Goal: Obtain resource: Obtain resource

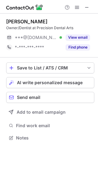
scroll to position [134, 98]
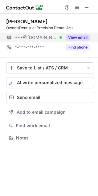
click at [75, 36] on button "View email" at bounding box center [78, 37] width 24 height 6
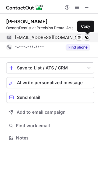
click at [89, 37] on span at bounding box center [86, 37] width 5 height 5
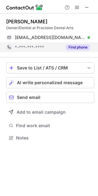
click at [75, 47] on button "Find phone" at bounding box center [78, 47] width 24 height 6
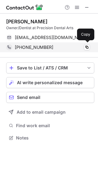
click at [40, 46] on span "+17039694221" at bounding box center [34, 48] width 38 height 6
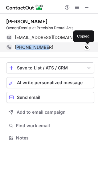
click at [40, 46] on span "+17039694221" at bounding box center [34, 48] width 38 height 6
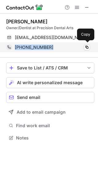
copy span "+17039694221"
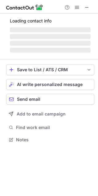
scroll to position [144, 98]
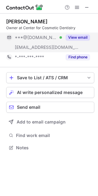
click at [77, 34] on button "View email" at bounding box center [78, 37] width 24 height 6
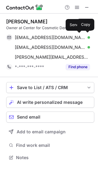
scroll to position [153, 98]
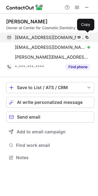
click at [38, 35] on span "mitch1000@aol.com" at bounding box center [50, 38] width 70 height 6
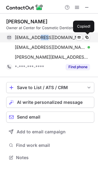
click at [38, 35] on span "mitch1000@aol.com" at bounding box center [50, 38] width 70 height 6
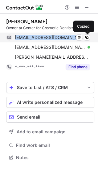
click at [38, 35] on span "mitch1000@aol.com" at bounding box center [50, 38] width 70 height 6
click at [89, 38] on span at bounding box center [86, 37] width 5 height 5
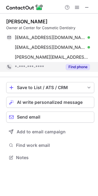
click at [72, 64] on div "Find phone" at bounding box center [76, 67] width 28 height 10
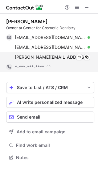
scroll to position [158, 98]
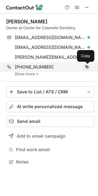
click at [89, 66] on span at bounding box center [86, 67] width 5 height 5
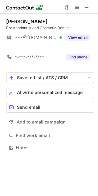
scroll to position [134, 98]
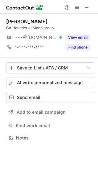
scroll to position [134, 98]
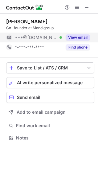
click at [75, 36] on button "View email" at bounding box center [78, 37] width 24 height 6
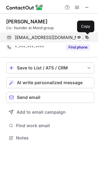
click at [89, 37] on span at bounding box center [86, 37] width 5 height 5
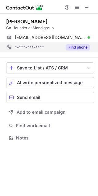
click at [75, 48] on button "Find phone" at bounding box center [78, 47] width 24 height 6
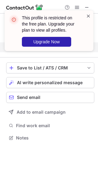
click at [90, 17] on span at bounding box center [88, 16] width 5 height 6
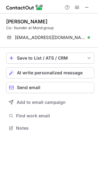
scroll to position [124, 98]
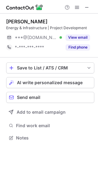
scroll to position [134, 98]
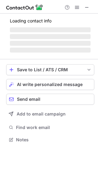
scroll to position [144, 98]
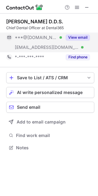
click at [75, 38] on button "View email" at bounding box center [78, 37] width 24 height 6
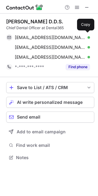
scroll to position [153, 98]
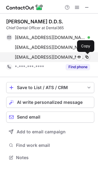
click at [85, 57] on span at bounding box center [86, 57] width 5 height 5
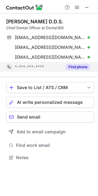
click at [79, 64] on button "Find phone" at bounding box center [78, 67] width 24 height 6
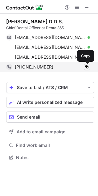
click at [86, 67] on span at bounding box center [86, 67] width 5 height 5
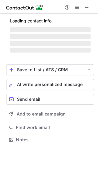
scroll to position [144, 98]
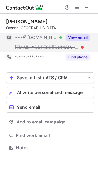
click at [75, 36] on button "View email" at bounding box center [78, 37] width 24 height 6
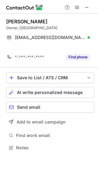
scroll to position [134, 98]
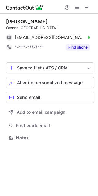
drag, startPoint x: 60, startPoint y: 6, endPoint x: 60, endPoint y: 22, distance: 16.6
click at [60, 22] on div "Help & Support Ali Daneshmand Owner, Galleria Dental Center perfectdent@gmail.c…" at bounding box center [49, 98] width 98 height 196
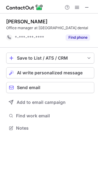
scroll to position [124, 98]
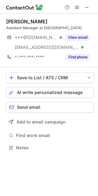
scroll to position [144, 98]
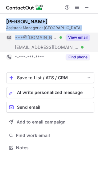
drag, startPoint x: 53, startPoint y: 7, endPoint x: 58, endPoint y: 38, distance: 32.0
click at [56, 40] on div "Help & Support [PERSON_NAME] Assistant Manager at [GEOGRAPHIC_DATA] Dental ***@…" at bounding box center [49, 98] width 98 height 196
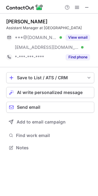
scroll to position [144, 98]
click at [78, 7] on span at bounding box center [76, 7] width 5 height 5
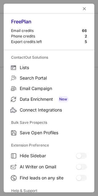
scroll to position [134, 98]
click at [82, 6] on span "left-button" at bounding box center [84, 8] width 5 height 5
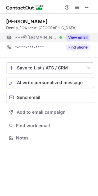
click at [72, 34] on div "View email" at bounding box center [76, 38] width 28 height 10
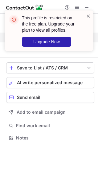
click at [89, 13] on span at bounding box center [88, 16] width 5 height 6
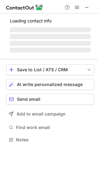
scroll to position [134, 98]
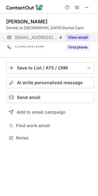
click at [75, 39] on button "View email" at bounding box center [78, 37] width 24 height 6
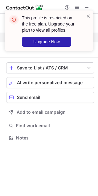
click at [89, 13] on span at bounding box center [88, 16] width 5 height 6
